Goal: Complete application form

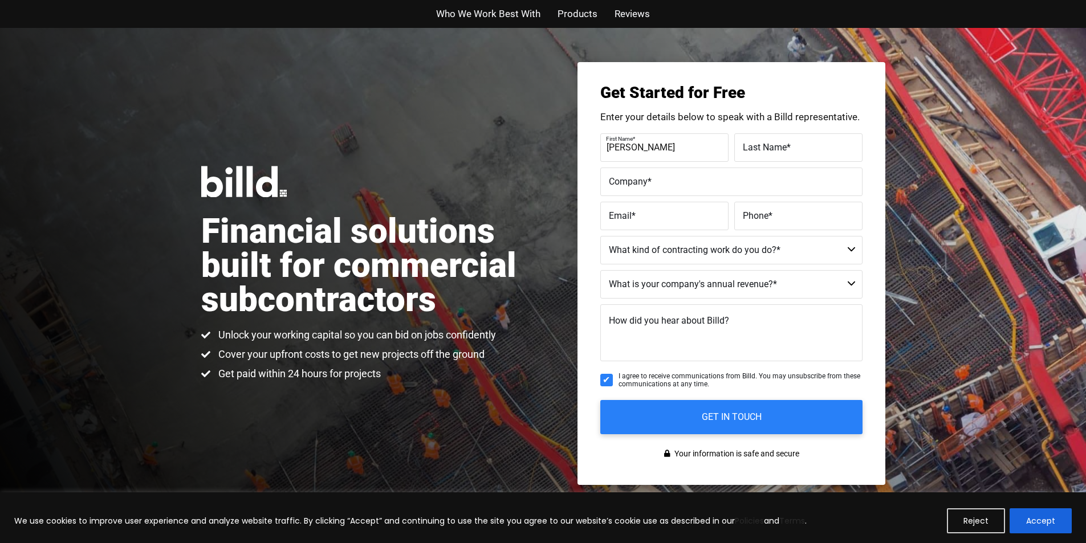
type input "[PERSON_NAME]"
click at [747, 140] on label "Last Name *" at bounding box center [798, 147] width 111 height 17
click at [747, 140] on input "Last Name *" at bounding box center [798, 147] width 128 height 28
type input "[PERSON_NAME]"
click at [745, 179] on label "Company *" at bounding box center [731, 181] width 245 height 17
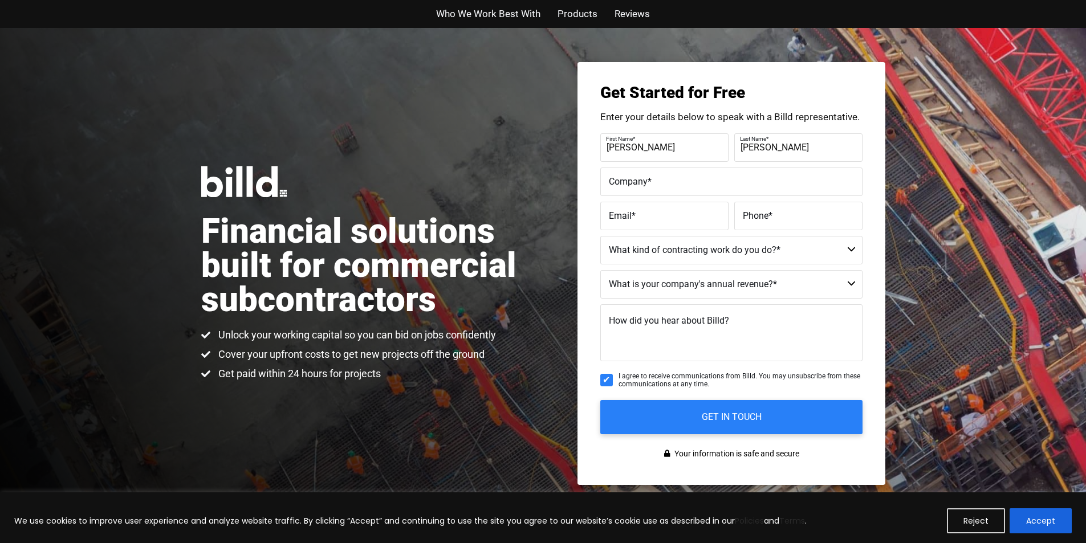
click at [745, 179] on input "Company *" at bounding box center [731, 182] width 262 height 28
type input "MacGyver Inc"
click at [702, 219] on label "Email *" at bounding box center [664, 215] width 111 height 17
click at [702, 219] on input "Email *" at bounding box center [664, 216] width 128 height 28
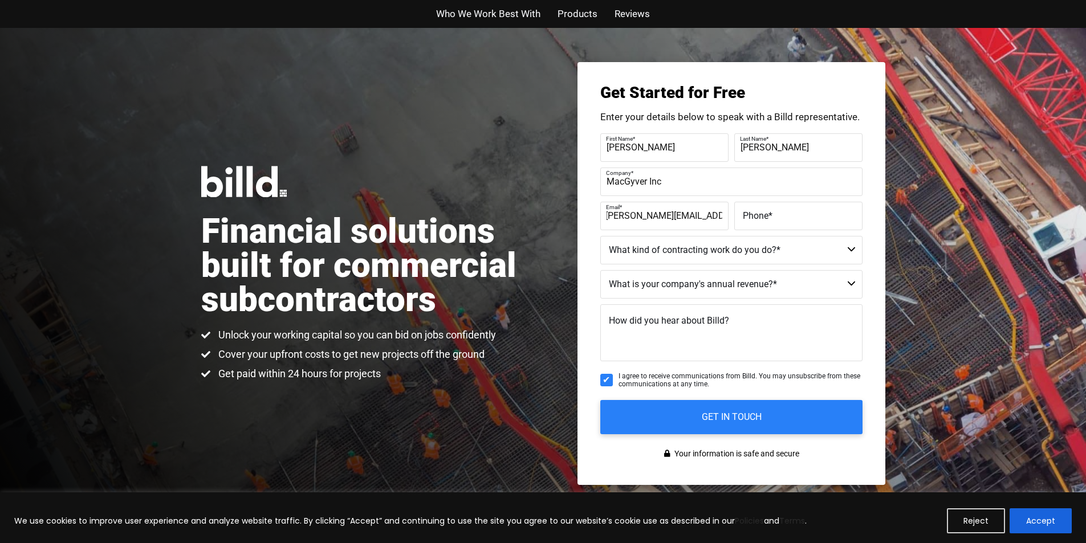
type input "[PERSON_NAME][EMAIL_ADDRESS][DOMAIN_NAME]"
click at [811, 221] on label "Phone *" at bounding box center [798, 215] width 111 height 17
click at [811, 221] on input "Phone *" at bounding box center [798, 216] width 128 height 28
type input "(166) 532-1166"
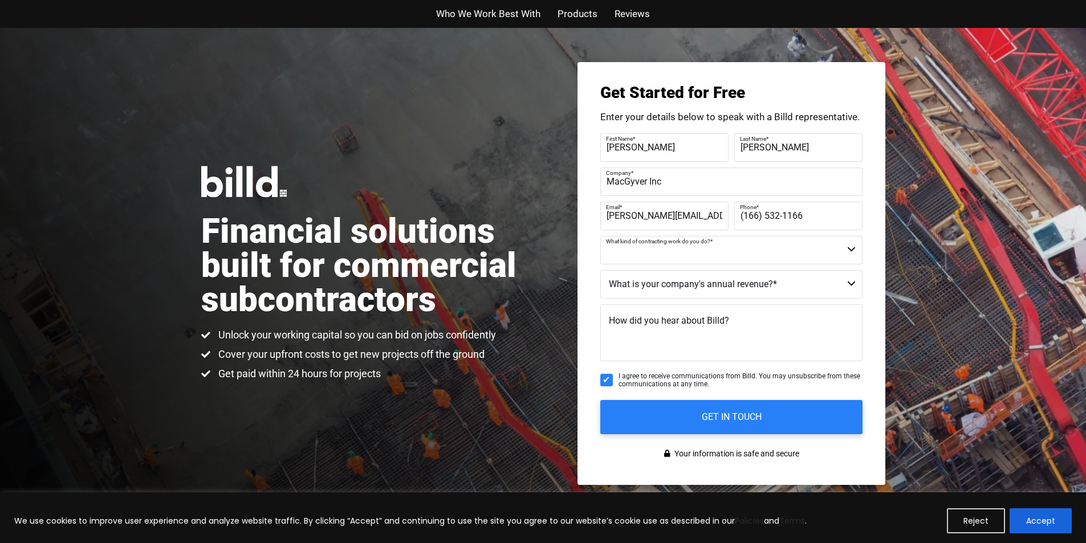
click at [761, 254] on select "Commercial Commercial and Residential Residential Not a Contractor" at bounding box center [731, 250] width 262 height 28
click at [600, 236] on select "Commercial Commercial and Residential Residential Not a Contractor" at bounding box center [731, 250] width 262 height 28
click at [702, 289] on select "$40M + $25M - $40M $8M - $25M $4M - $8M $2M - $4M $1M - $2M Less than $1M" at bounding box center [731, 284] width 262 height 28
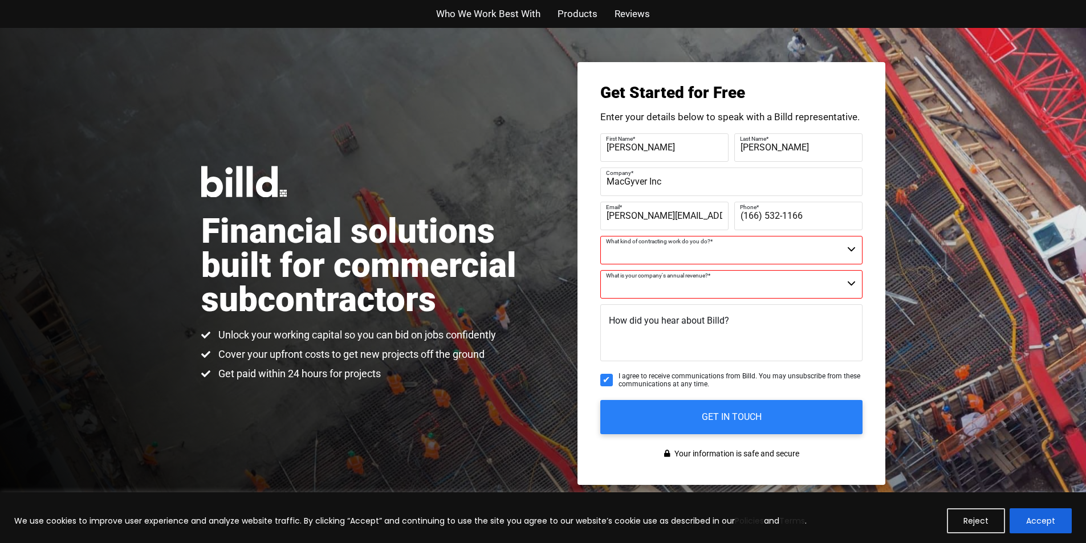
click at [388, 89] on div "Financial solutions built for commercial subcontractors Unlock your working cap…" at bounding box center [543, 273] width 1086 height 491
click at [745, 376] on span "I agree to receive communications from Billd. You may unsubscribe from these co…" at bounding box center [740, 380] width 244 height 17
click at [613, 376] on input "I agree to receive communications from Billd. You may unsubscribe from these co…" at bounding box center [606, 380] width 13 height 13
checkbox input "false"
click at [367, 426] on div "Financial solutions built for commercial subcontractors Unlock your working cap…" at bounding box center [543, 273] width 1086 height 491
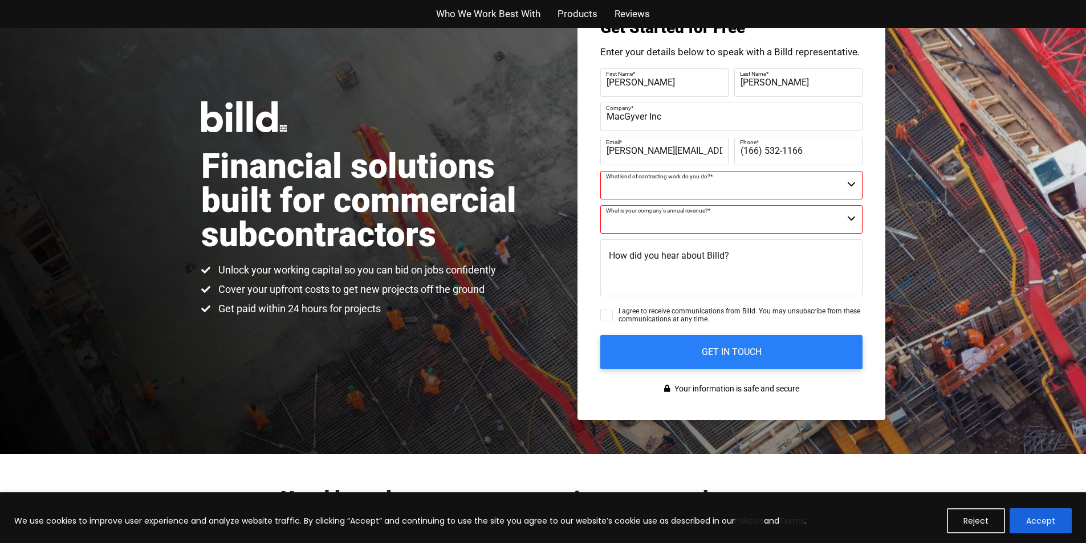
scroll to position [71, 0]
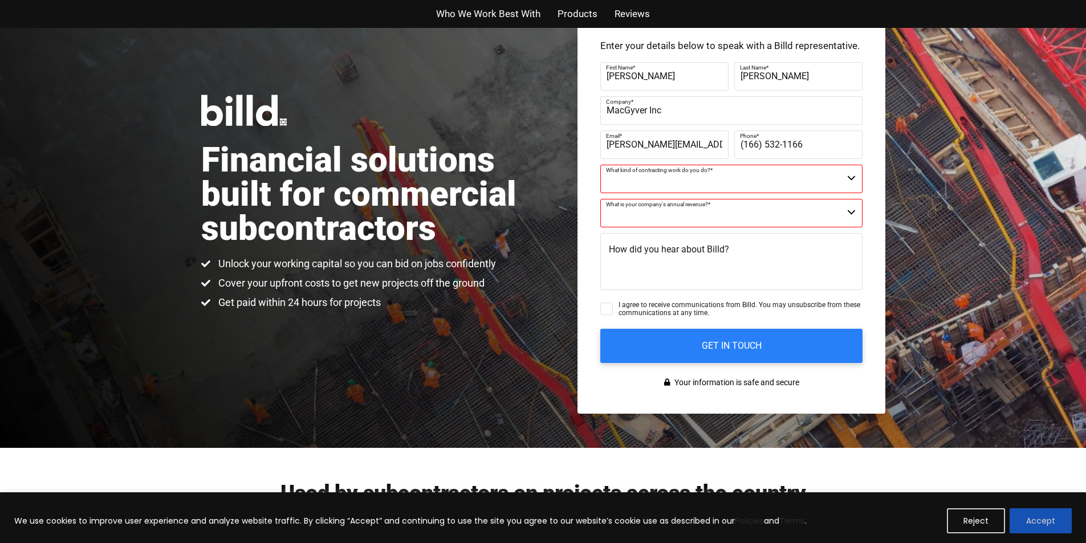
click at [1026, 511] on button "Accept" at bounding box center [1040, 520] width 62 height 25
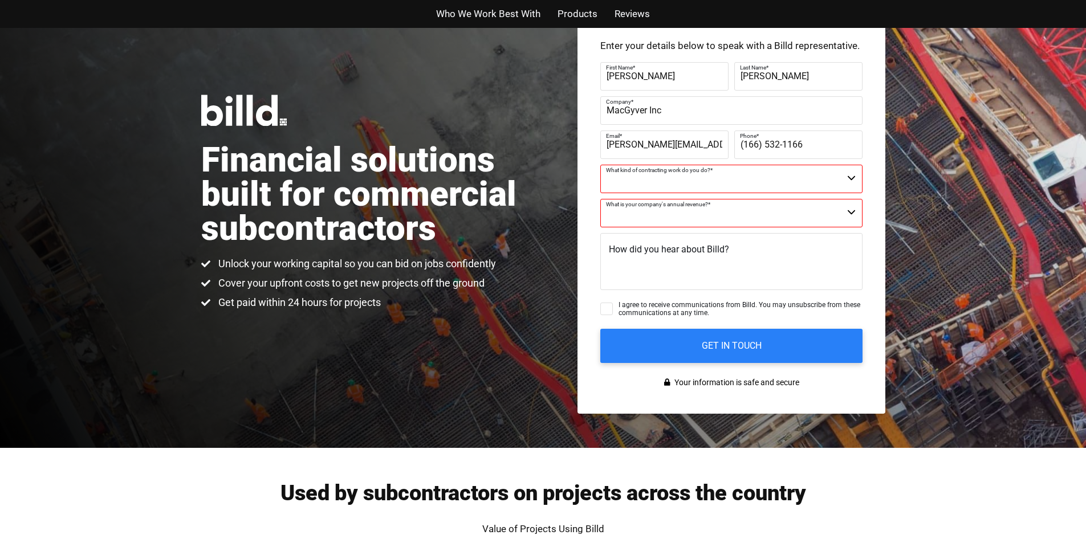
scroll to position [0, 0]
click at [456, 10] on span "Who We Work Best With" at bounding box center [488, 14] width 104 height 17
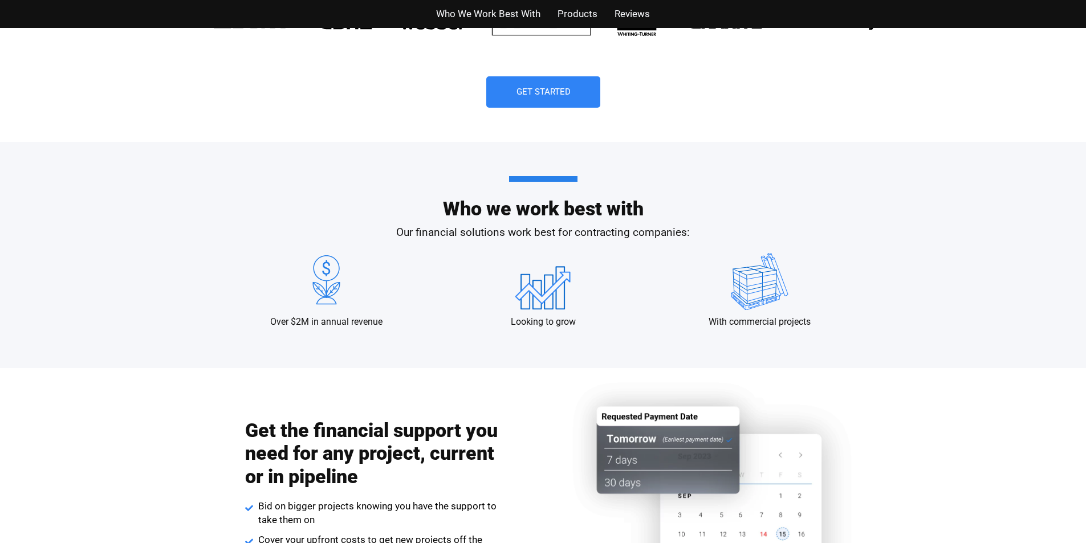
scroll to position [963, 0]
